Goal: Contribute content: Contribute content

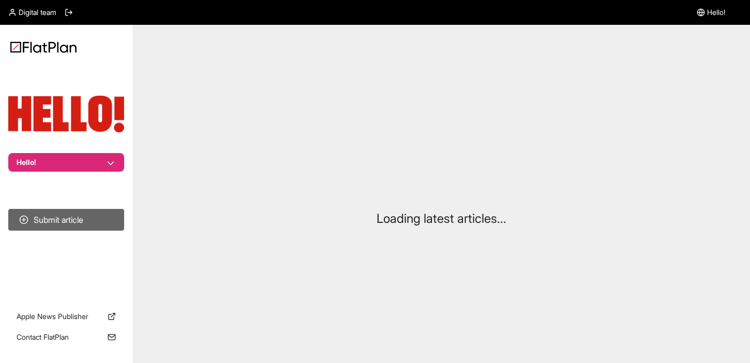
click at [57, 224] on button "Submit article" at bounding box center [66, 220] width 116 height 22
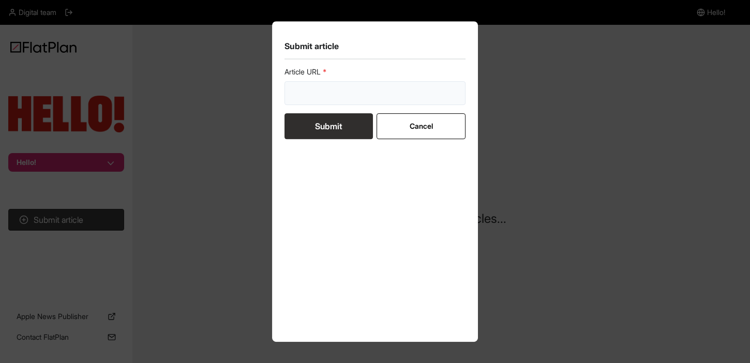
click at [323, 91] on input "url" at bounding box center [374, 93] width 181 height 24
paste input "[URL][DOMAIN_NAME]"
type input "[URL][DOMAIN_NAME]"
click at [355, 130] on button "Submit" at bounding box center [328, 126] width 88 height 26
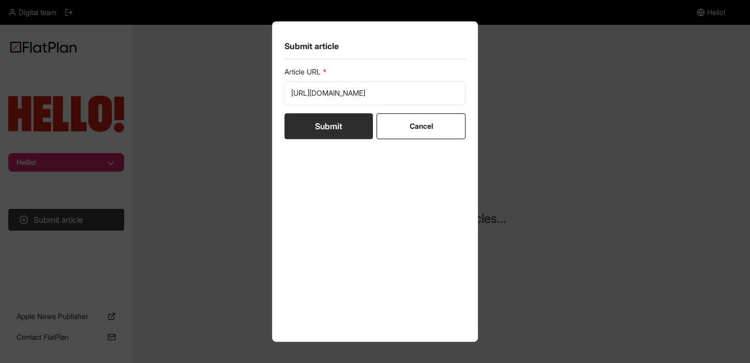
scroll to position [0, 0]
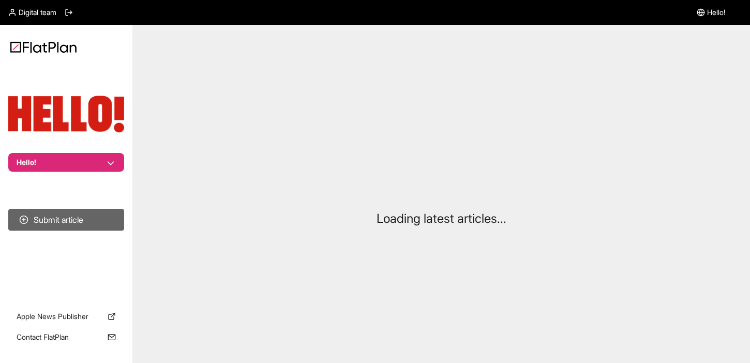
click at [81, 223] on button "Submit article" at bounding box center [66, 220] width 116 height 22
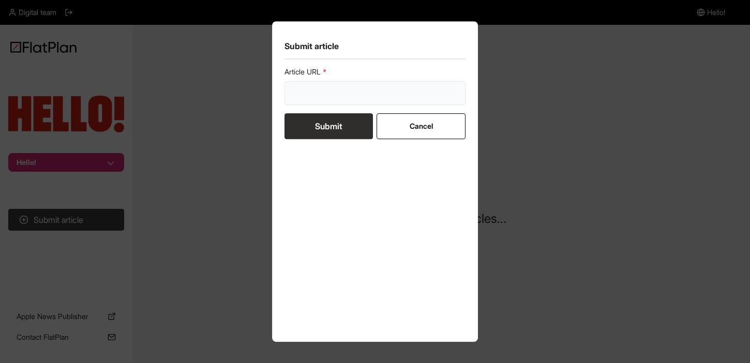
click at [347, 95] on input "url" at bounding box center [374, 93] width 181 height 24
paste input "[URL][DOMAIN_NAME]"
type input "[URL][DOMAIN_NAME]"
click at [343, 124] on button "Submit" at bounding box center [328, 126] width 88 height 26
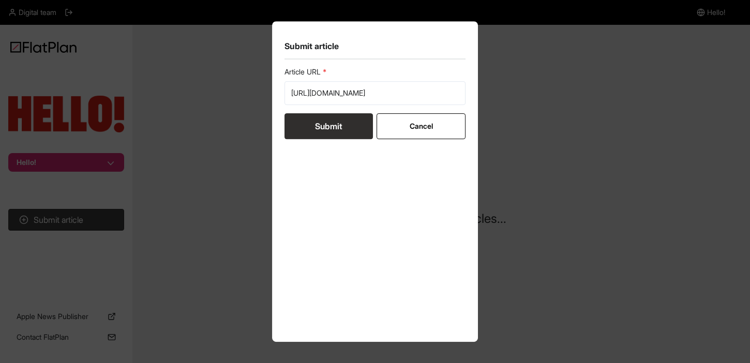
scroll to position [0, 0]
